Goal: Transaction & Acquisition: Book appointment/travel/reservation

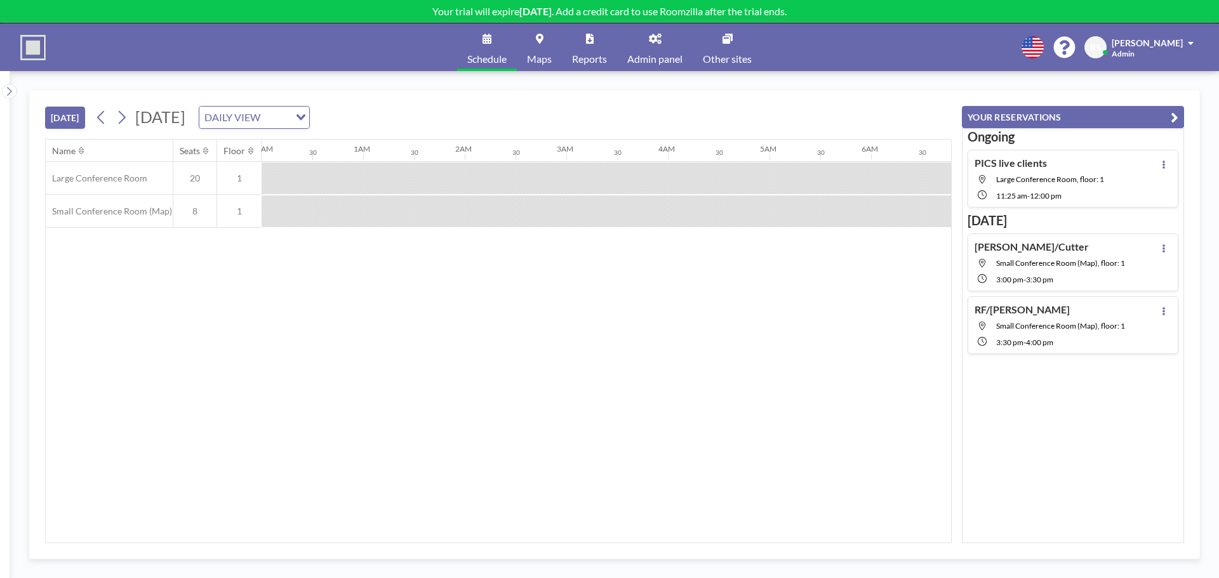
scroll to position [0, 965]
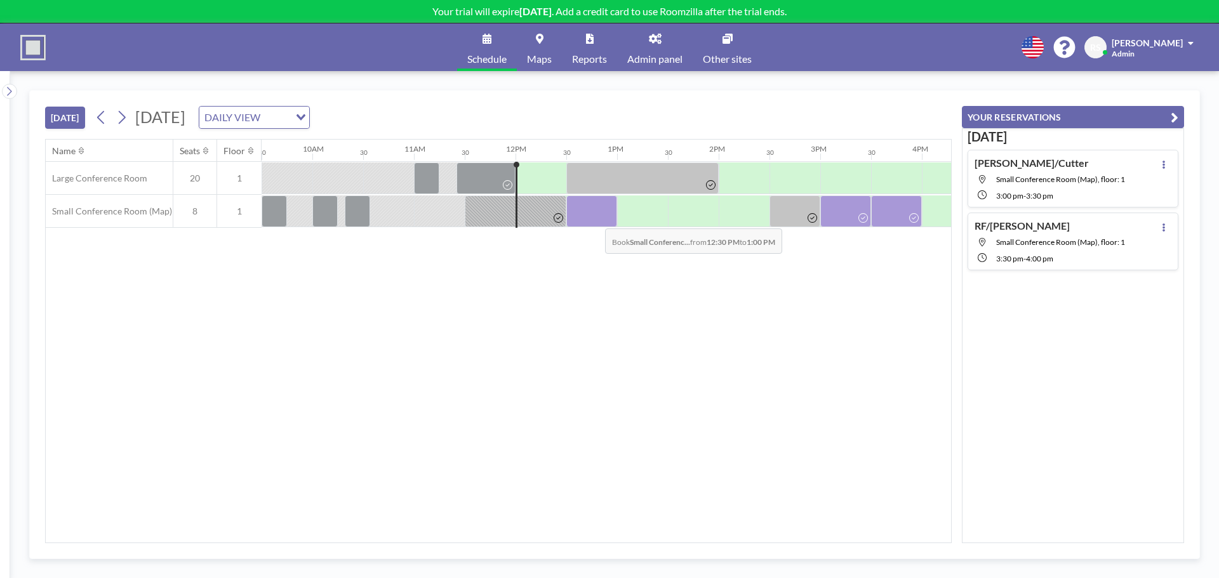
drag, startPoint x: 606, startPoint y: 214, endPoint x: 595, endPoint y: 219, distance: 11.9
click at [595, 219] on div at bounding box center [591, 212] width 51 height 32
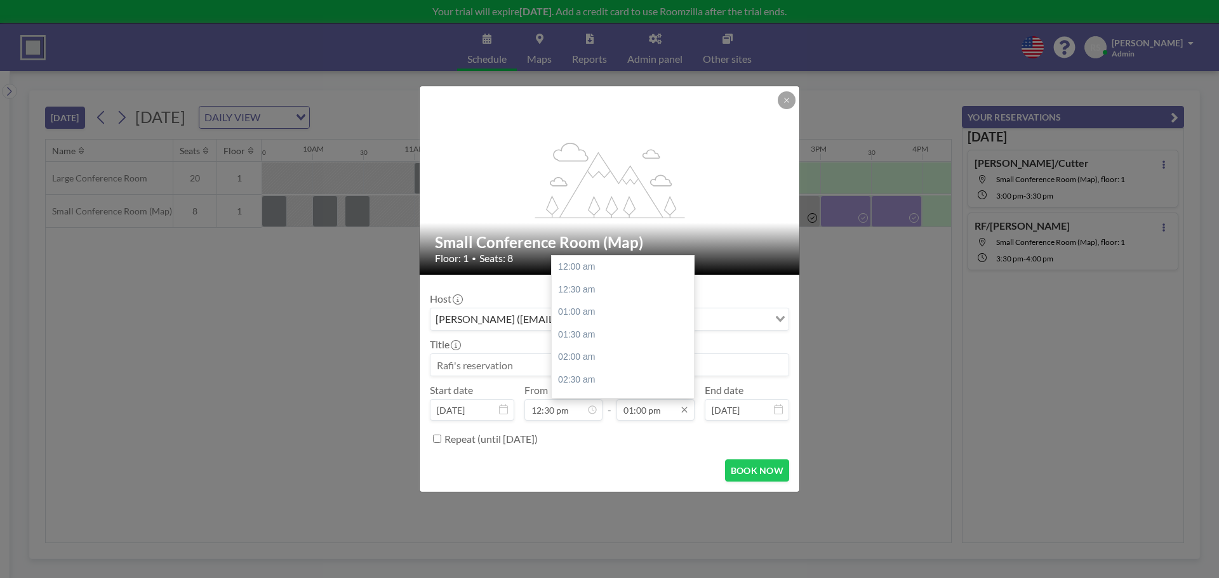
scroll to position [587, 0]
drag, startPoint x: 645, startPoint y: 411, endPoint x: 638, endPoint y: 414, distance: 7.4
click at [638, 414] on input "01:00 pm" at bounding box center [656, 410] width 78 height 22
type input "01:15 pm"
drag, startPoint x: 719, startPoint y: 509, endPoint x: 700, endPoint y: 504, distance: 20.5
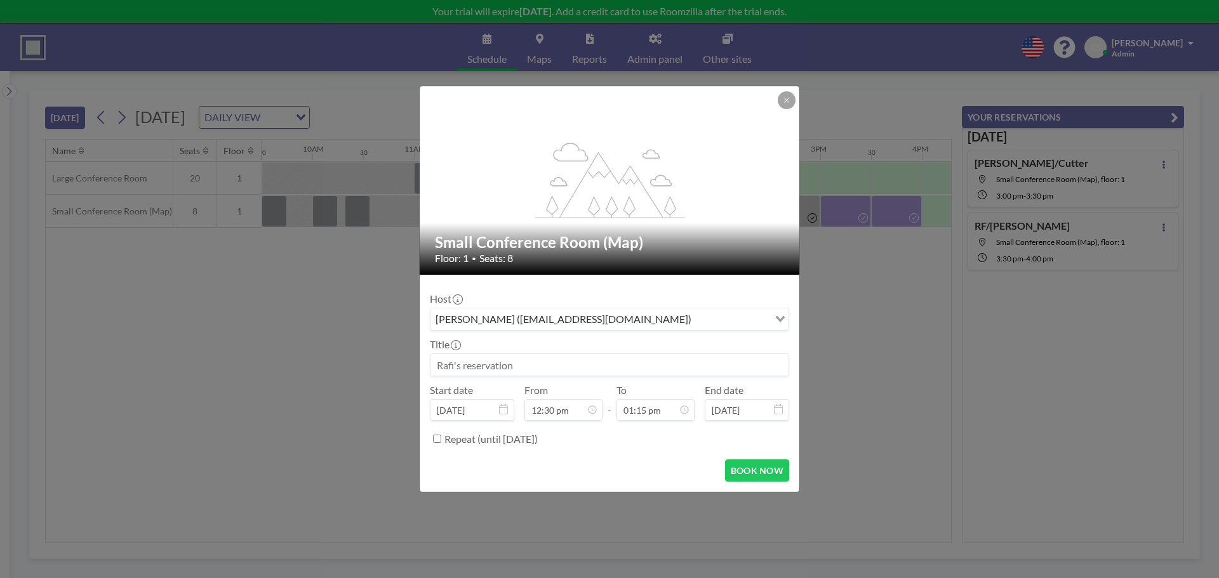
click at [711, 509] on div "flex-grow: 1.2; Small Conference Room (Map) Floor: 1 • Seats: 8 Host [PERSON_NA…" at bounding box center [609, 289] width 1219 height 578
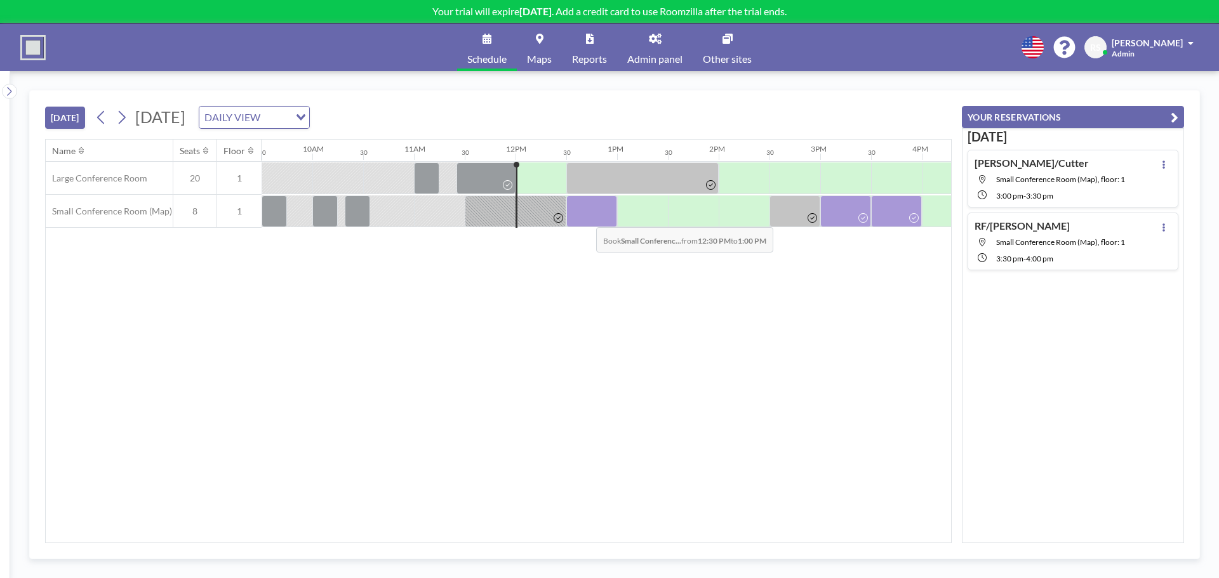
click at [586, 218] on div at bounding box center [591, 212] width 51 height 32
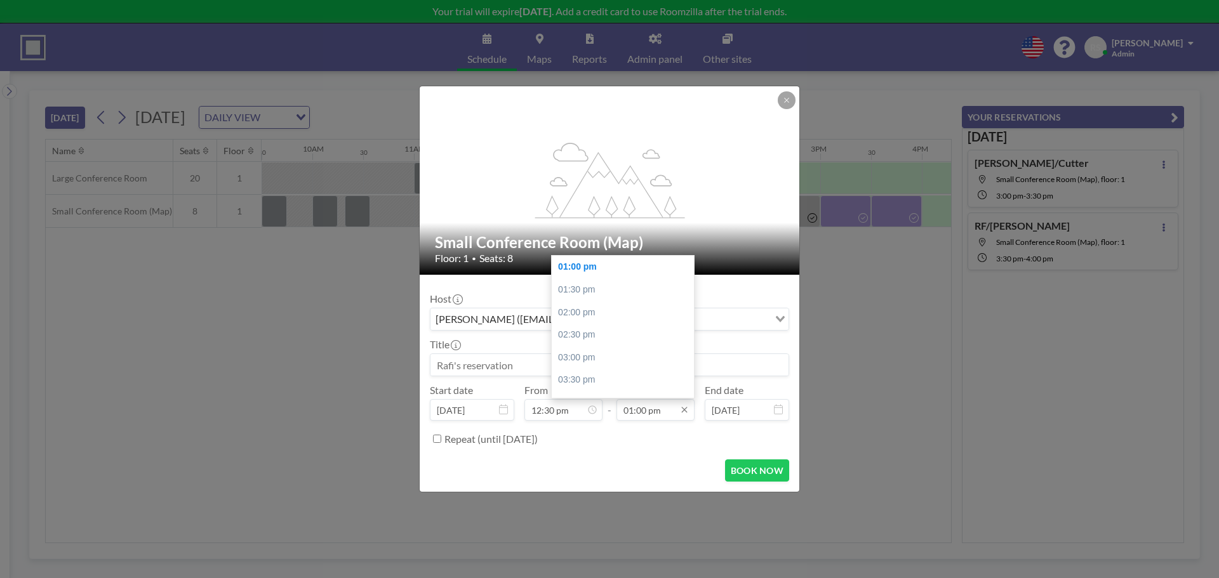
click at [646, 410] on input "01:00 pm" at bounding box center [656, 410] width 78 height 22
type input "01:15 pm"
click at [494, 371] on input at bounding box center [610, 365] width 358 height 22
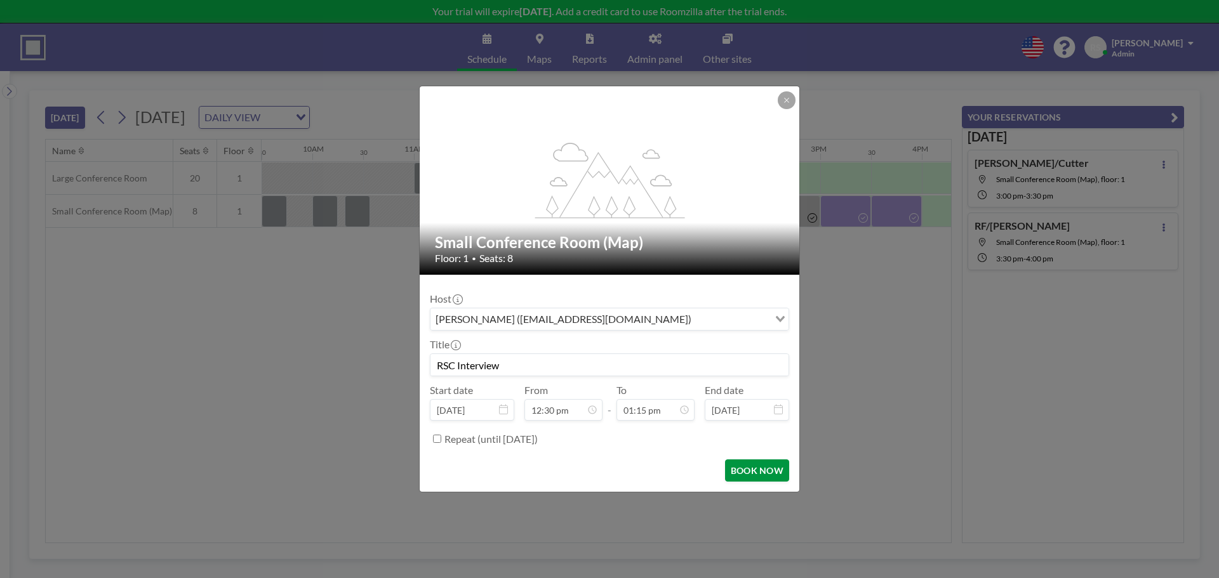
type input "RSC Interview"
click at [756, 469] on button "BOOK NOW" at bounding box center [757, 471] width 64 height 22
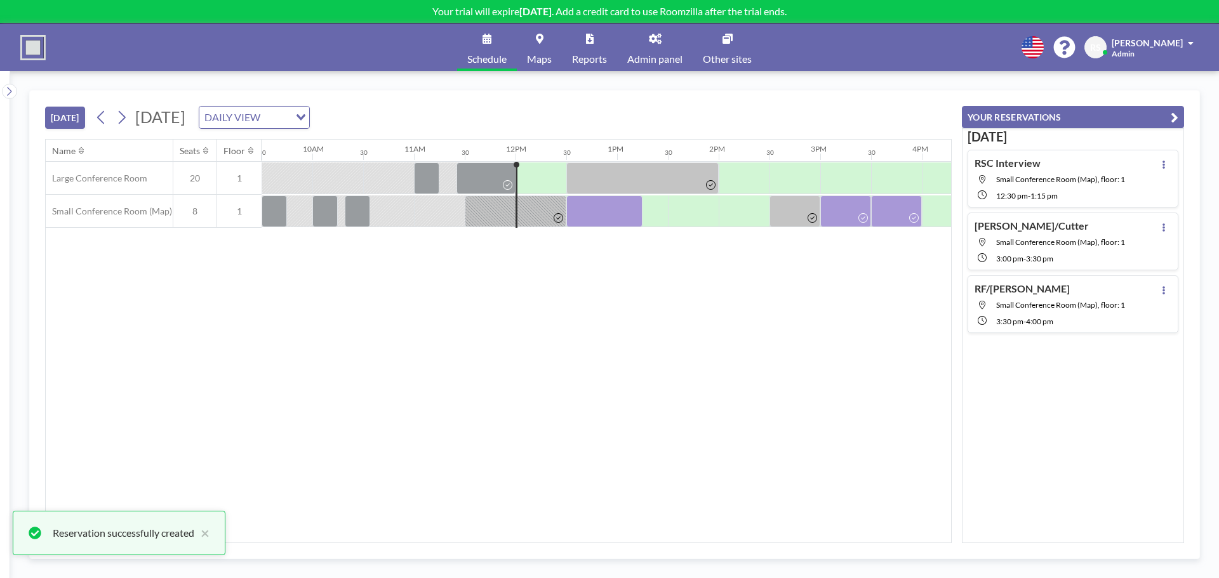
click at [678, 385] on div "Name Seats Floor 12AM 30 1AM 30 2AM 30 3AM 30 4AM 30 5AM 30 6AM 30 7AM 30 8AM 3…" at bounding box center [498, 341] width 905 height 403
click at [588, 218] on div at bounding box center [604, 212] width 76 height 32
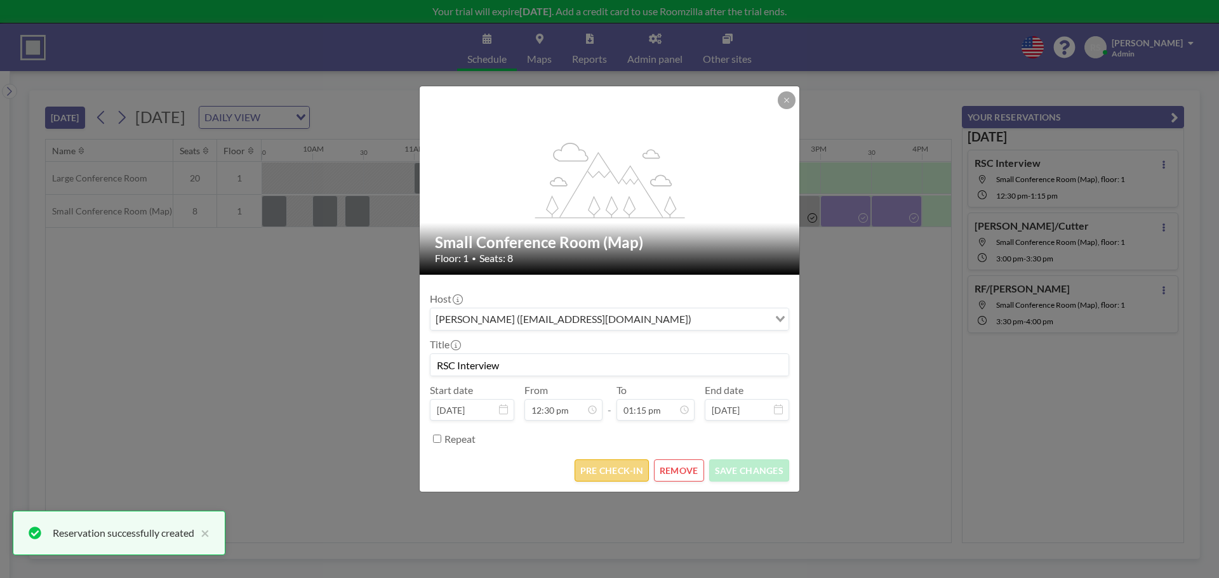
click at [615, 472] on button "PRE CHECK-IN" at bounding box center [612, 471] width 74 height 22
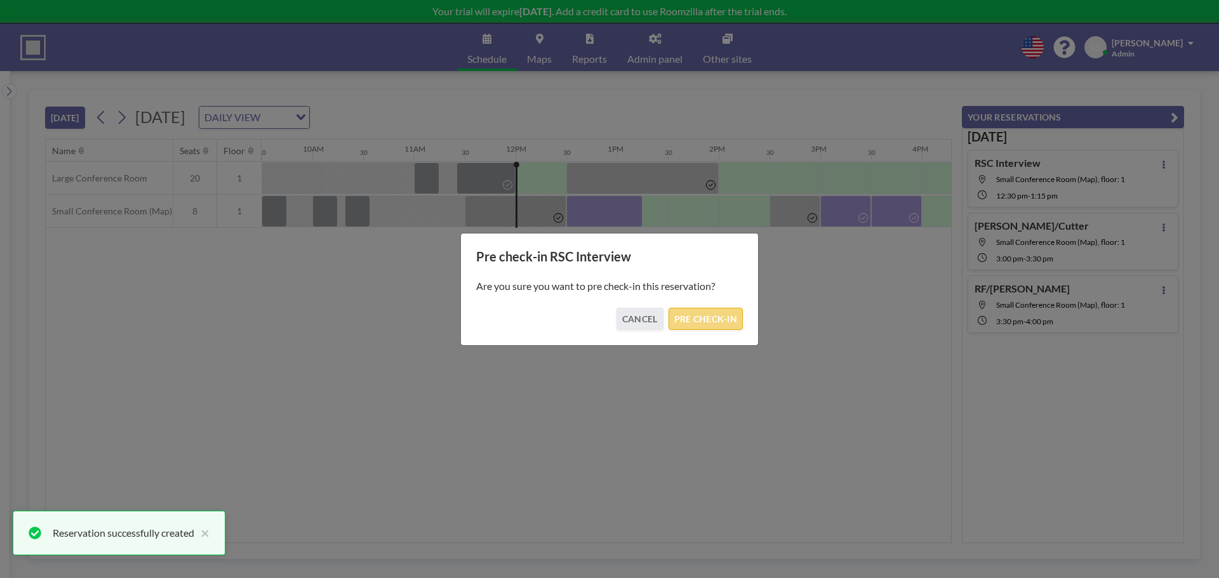
click at [714, 319] on button "PRE CHECK-IN" at bounding box center [706, 319] width 74 height 22
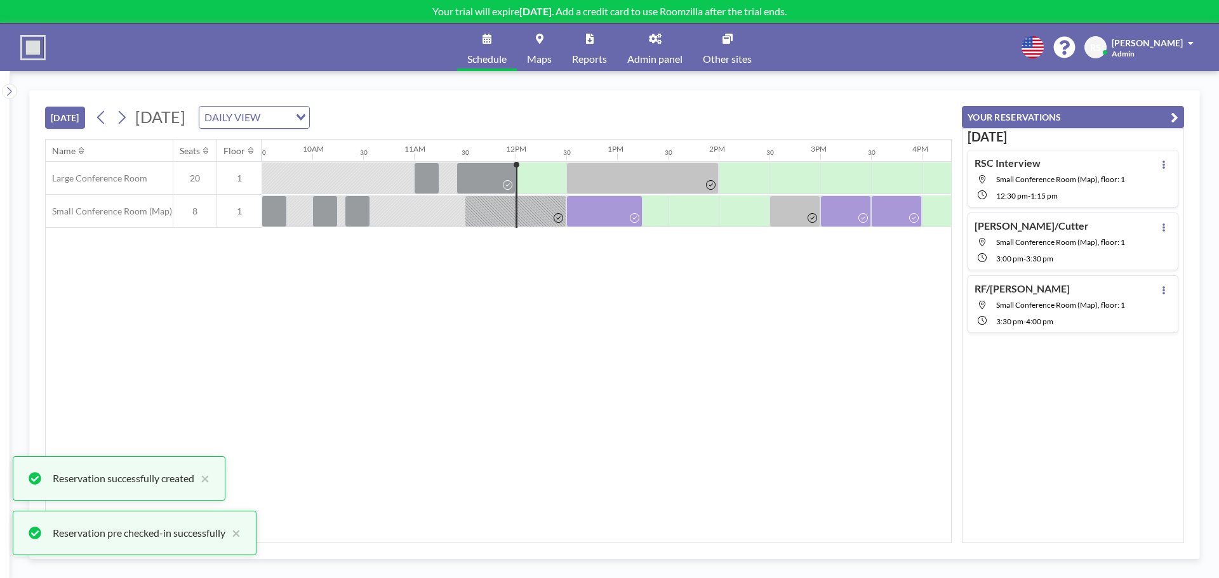
click at [783, 403] on div "Name Seats Floor 12AM 30 1AM 30 2AM 30 3AM 30 4AM 30 5AM 30 6AM 30 7AM 30 8AM 3…" at bounding box center [498, 341] width 905 height 403
